Goal: Navigation & Orientation: Find specific page/section

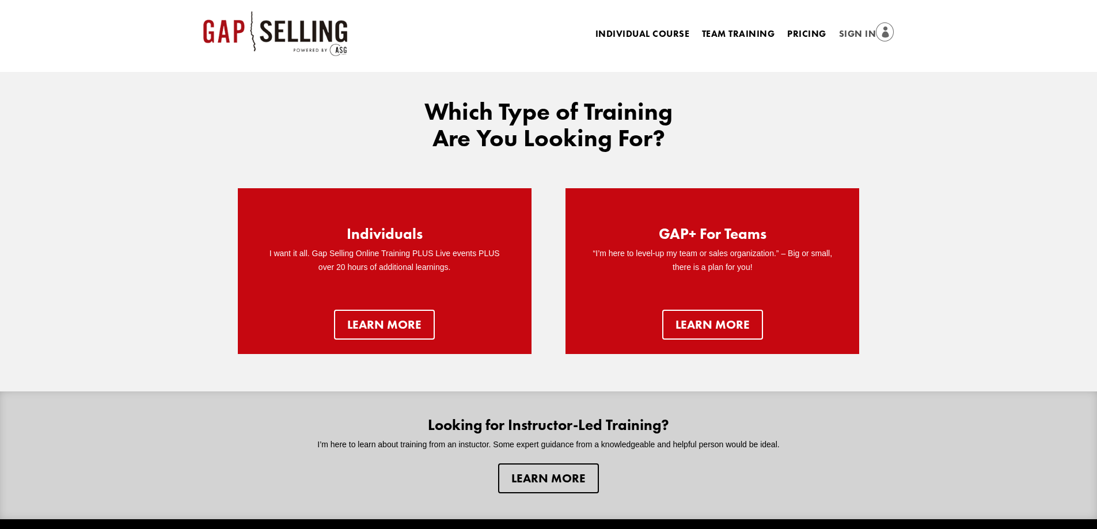
click at [840, 29] on link "Sign In" at bounding box center [866, 34] width 55 height 16
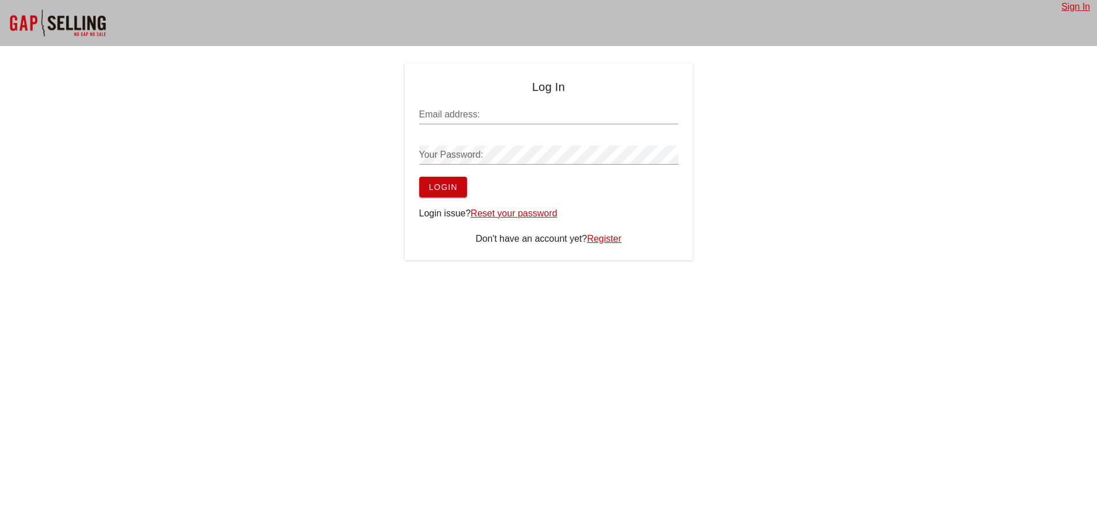
type input "[PERSON_NAME][EMAIL_ADDRESS][DOMAIN_NAME]"
click at [443, 184] on span "Login" at bounding box center [442, 186] width 29 height 9
